Goal: Task Accomplishment & Management: Use online tool/utility

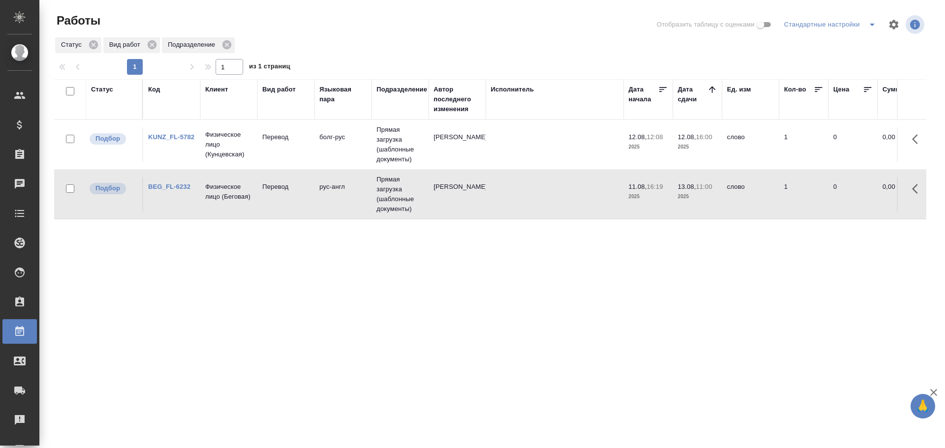
click at [489, 141] on td at bounding box center [555, 144] width 138 height 34
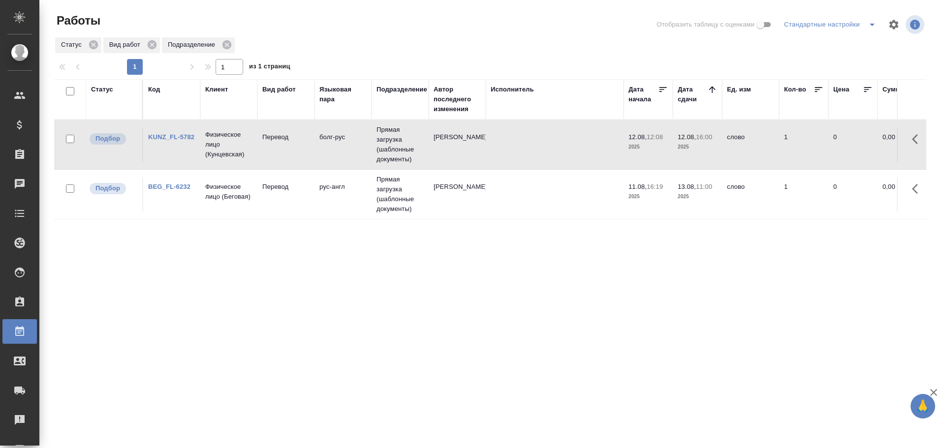
click at [489, 141] on td at bounding box center [555, 144] width 138 height 34
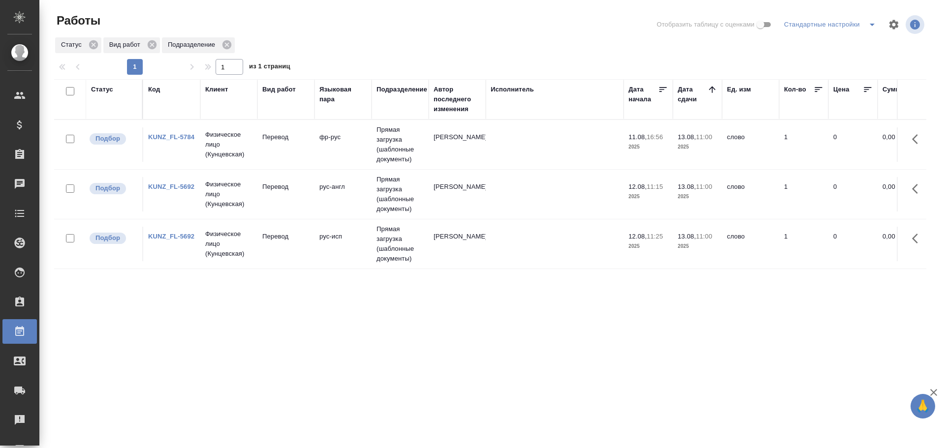
click at [314, 155] on td "Перевод" at bounding box center [285, 144] width 57 height 34
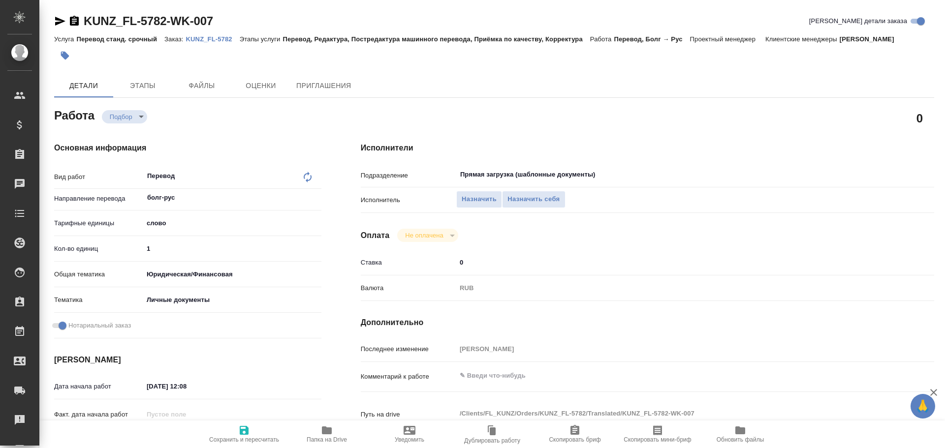
type textarea "x"
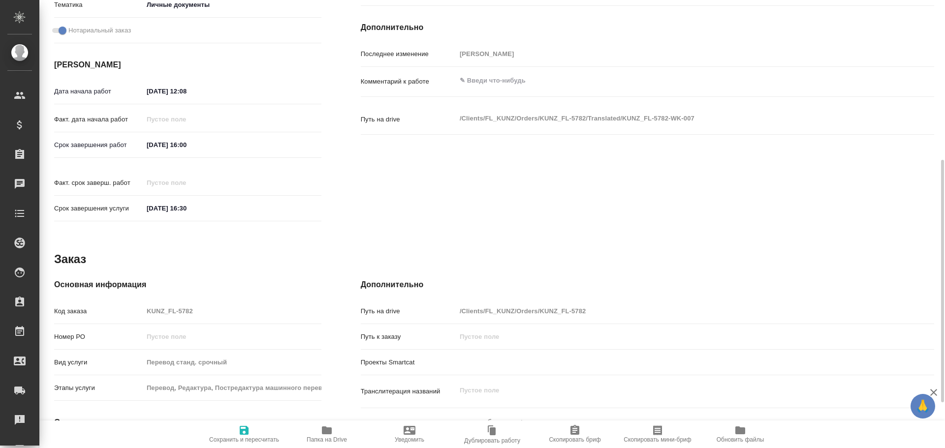
type textarea "x"
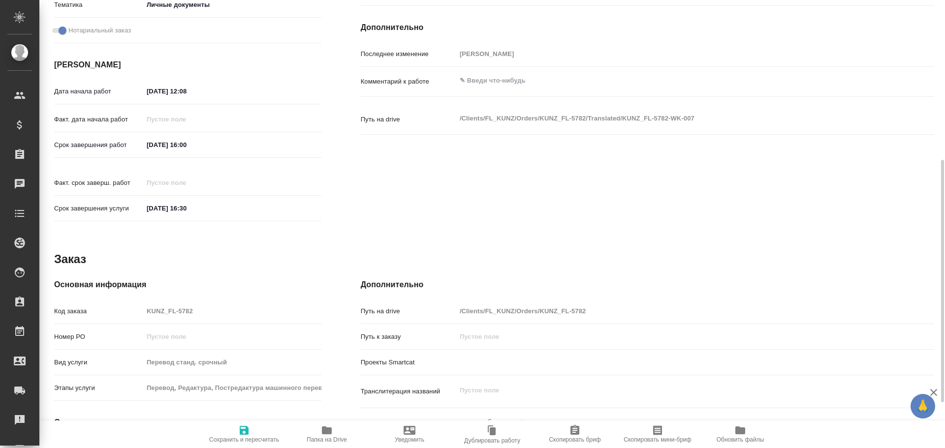
scroll to position [379, 0]
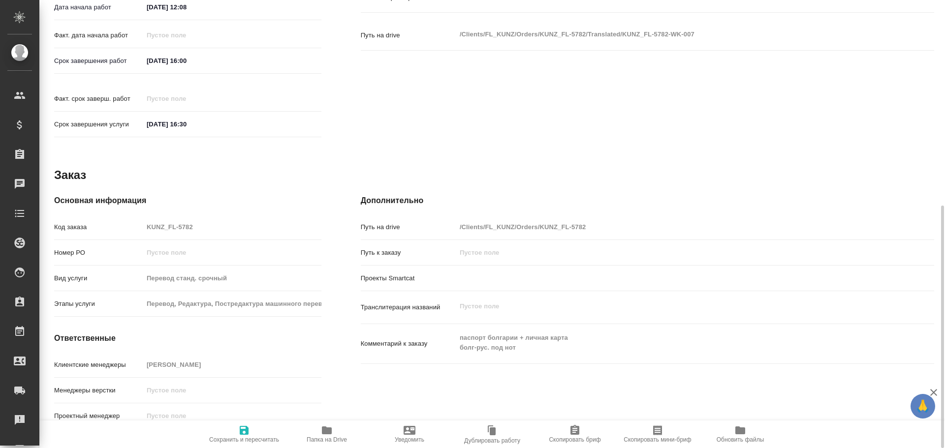
type textarea "x"
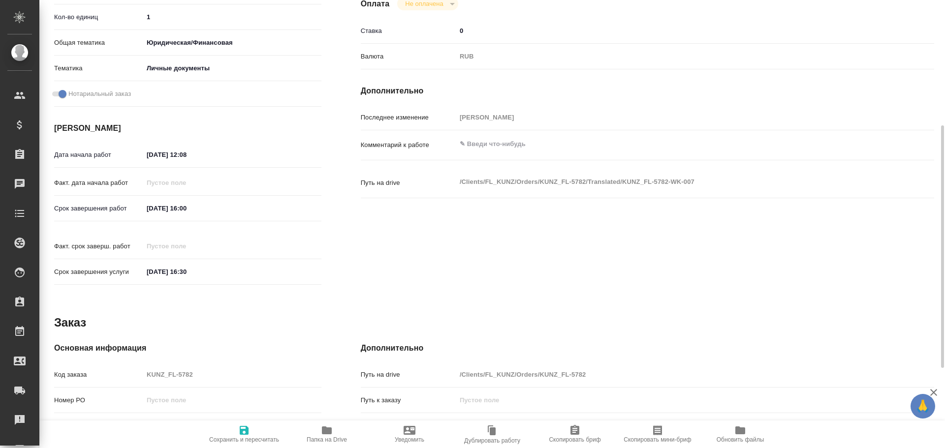
type textarea "x"
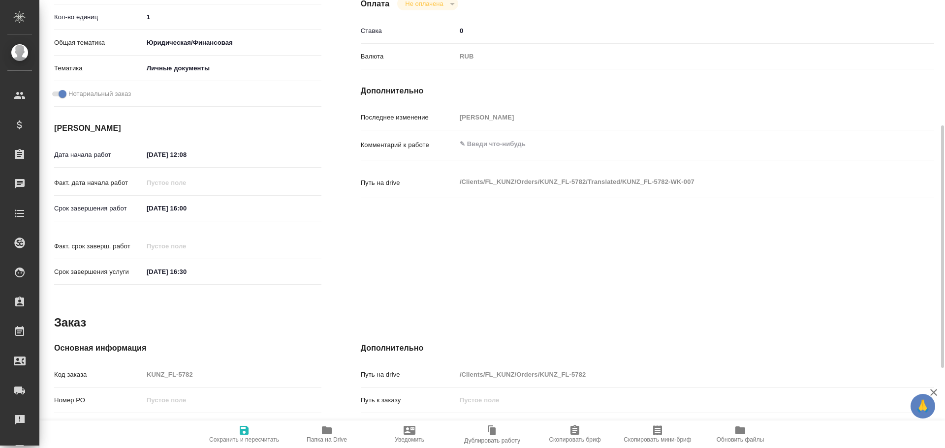
scroll to position [35, 0]
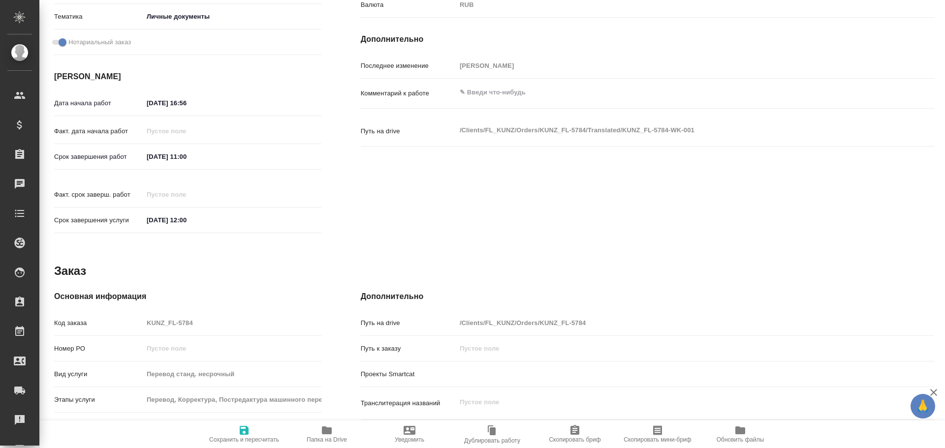
scroll to position [344, 0]
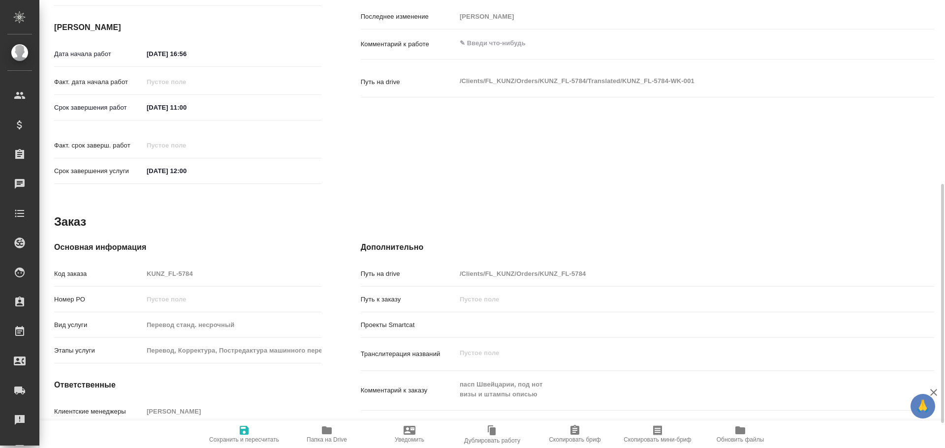
type textarea "x"
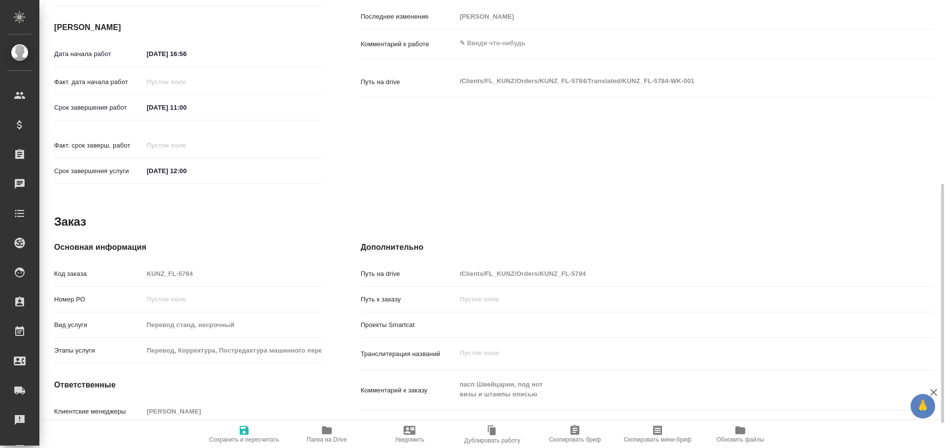
type textarea "x"
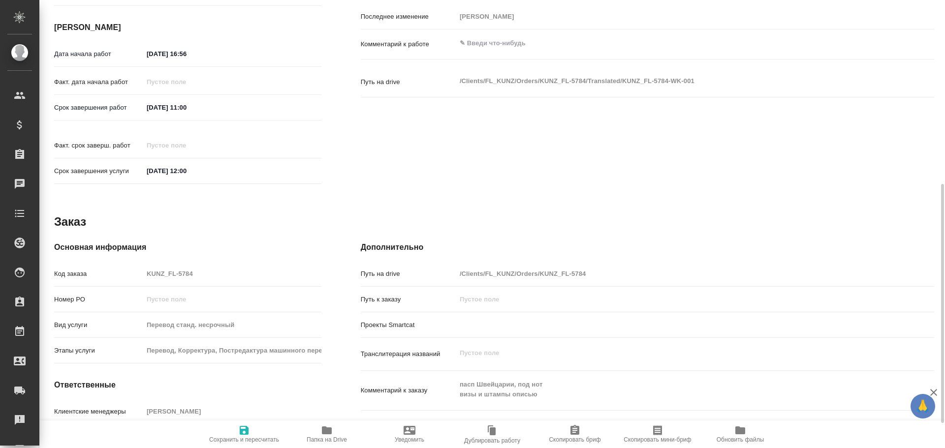
type textarea "x"
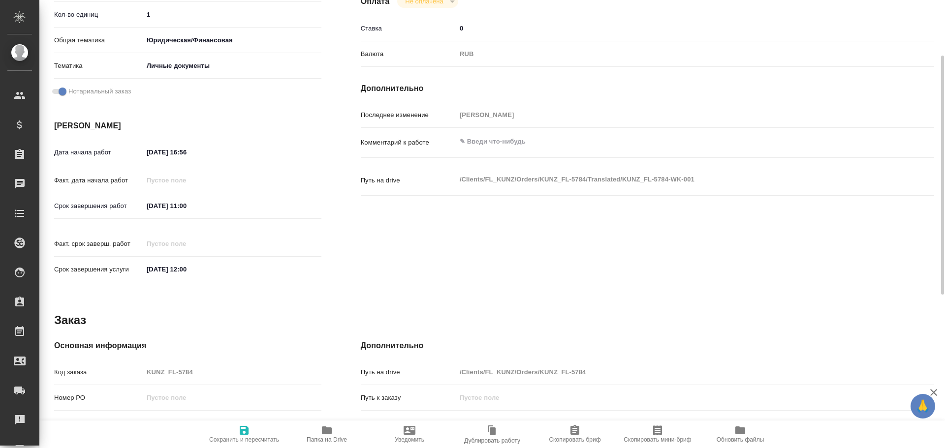
scroll to position [148, 0]
